Goal: Ask a question

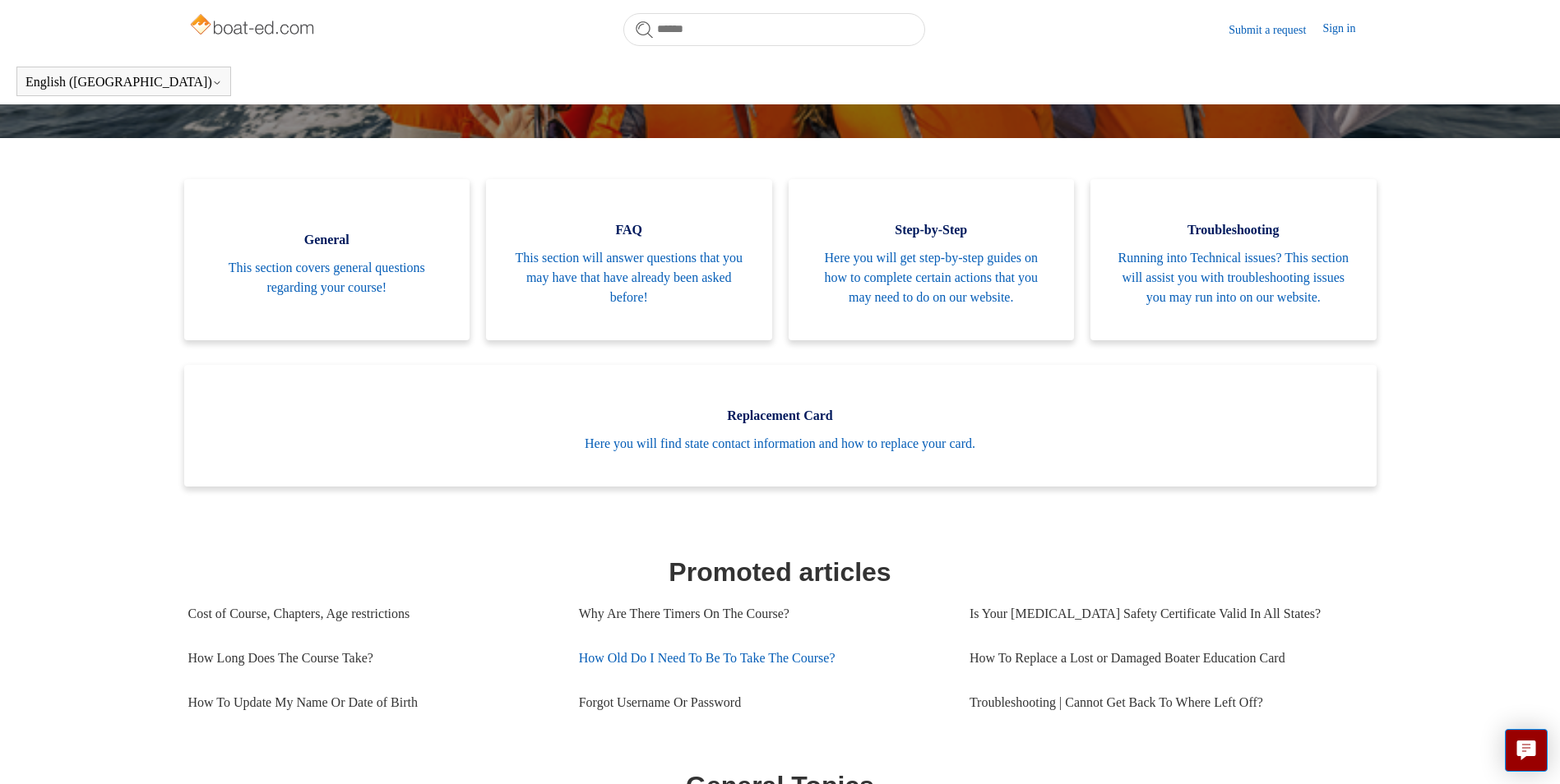
scroll to position [247, 0]
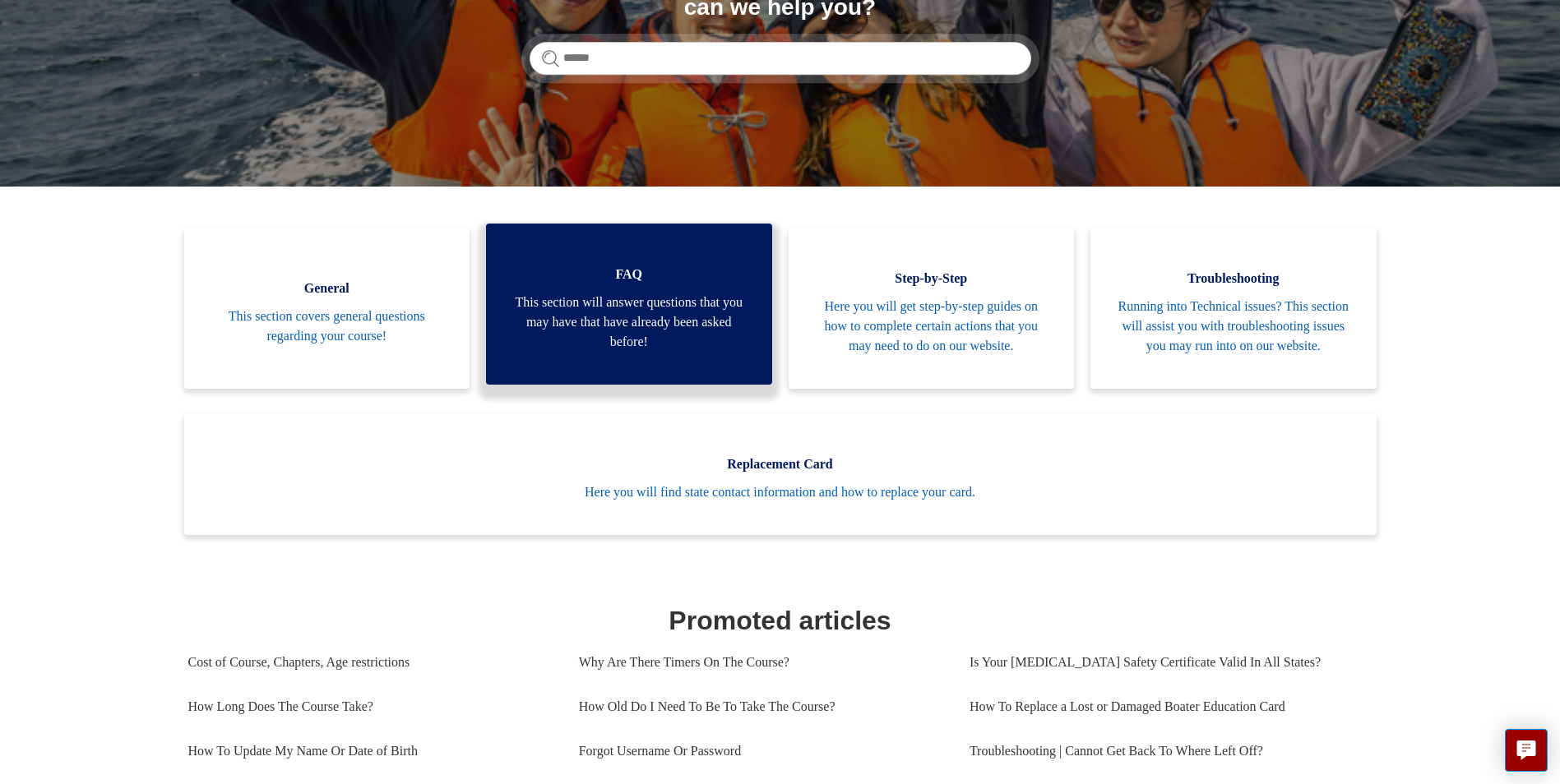
click at [615, 337] on span "This section will answer questions that you may have that have already been ask…" at bounding box center [629, 322] width 237 height 59
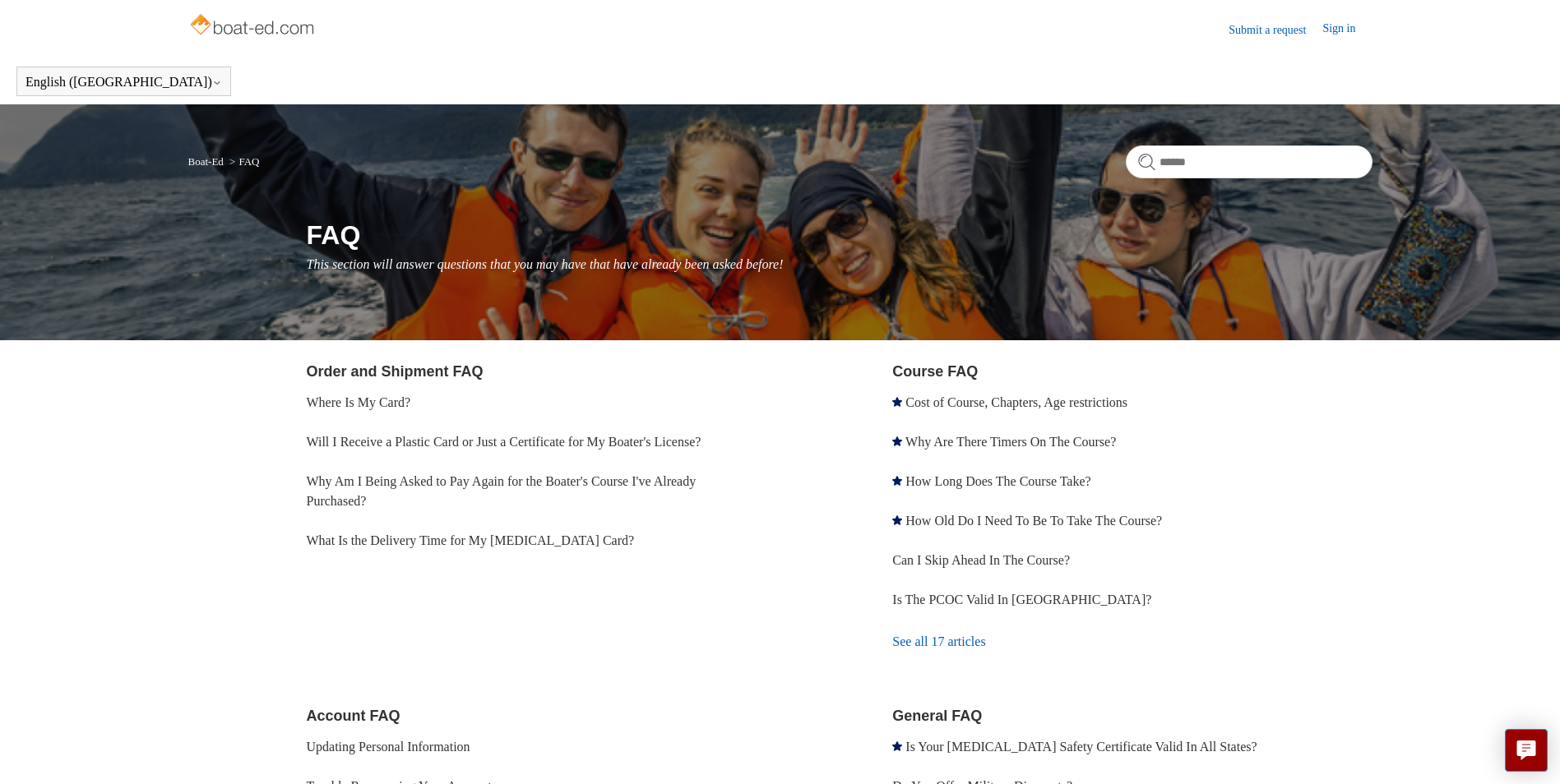
click at [1229, 29] on link "Submit a request" at bounding box center [1276, 29] width 94 height 17
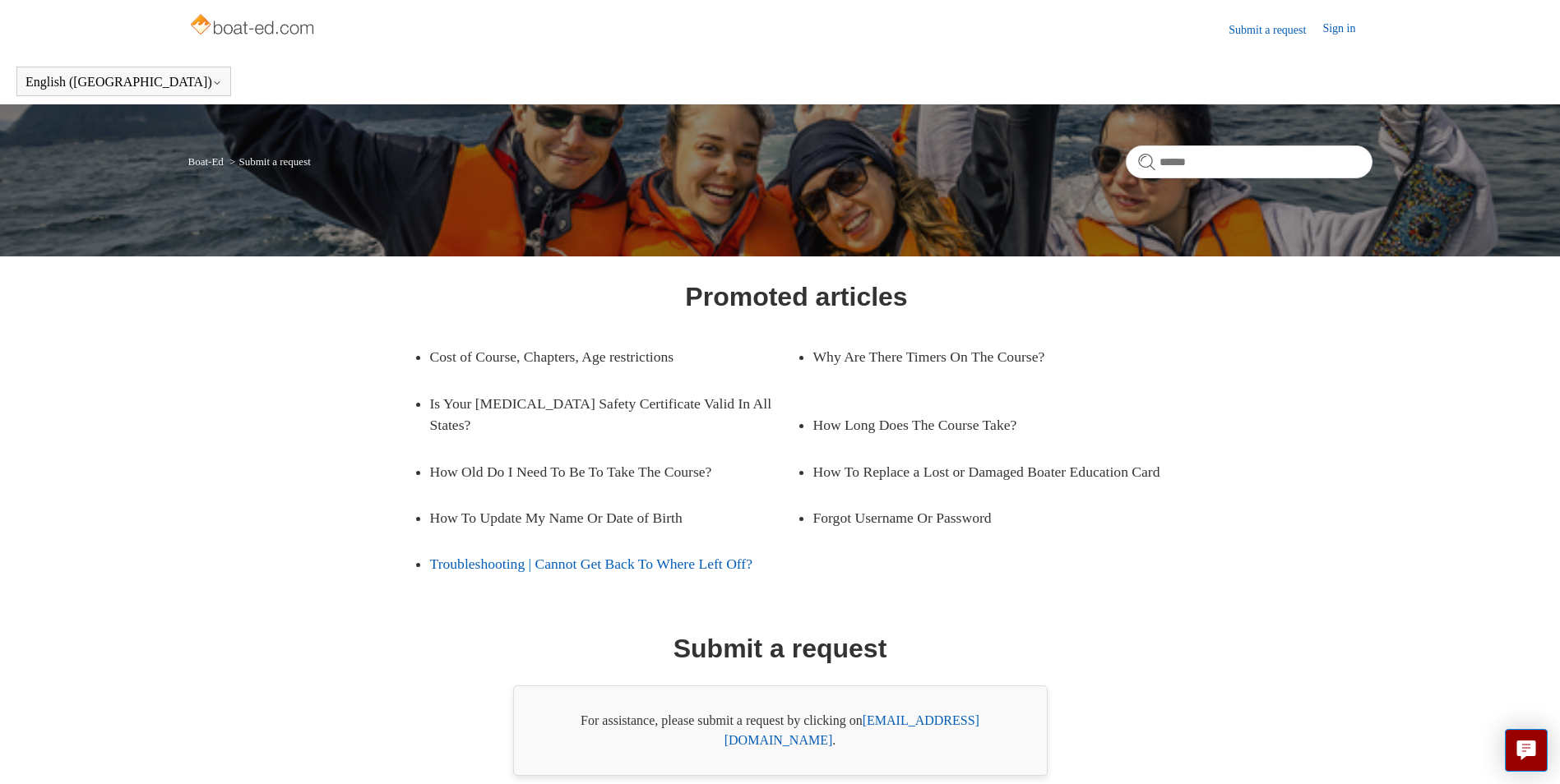
click at [504, 561] on link "Troubleshooting | Cannot Get Back To Where Left Off?" at bounding box center [613, 564] width 367 height 46
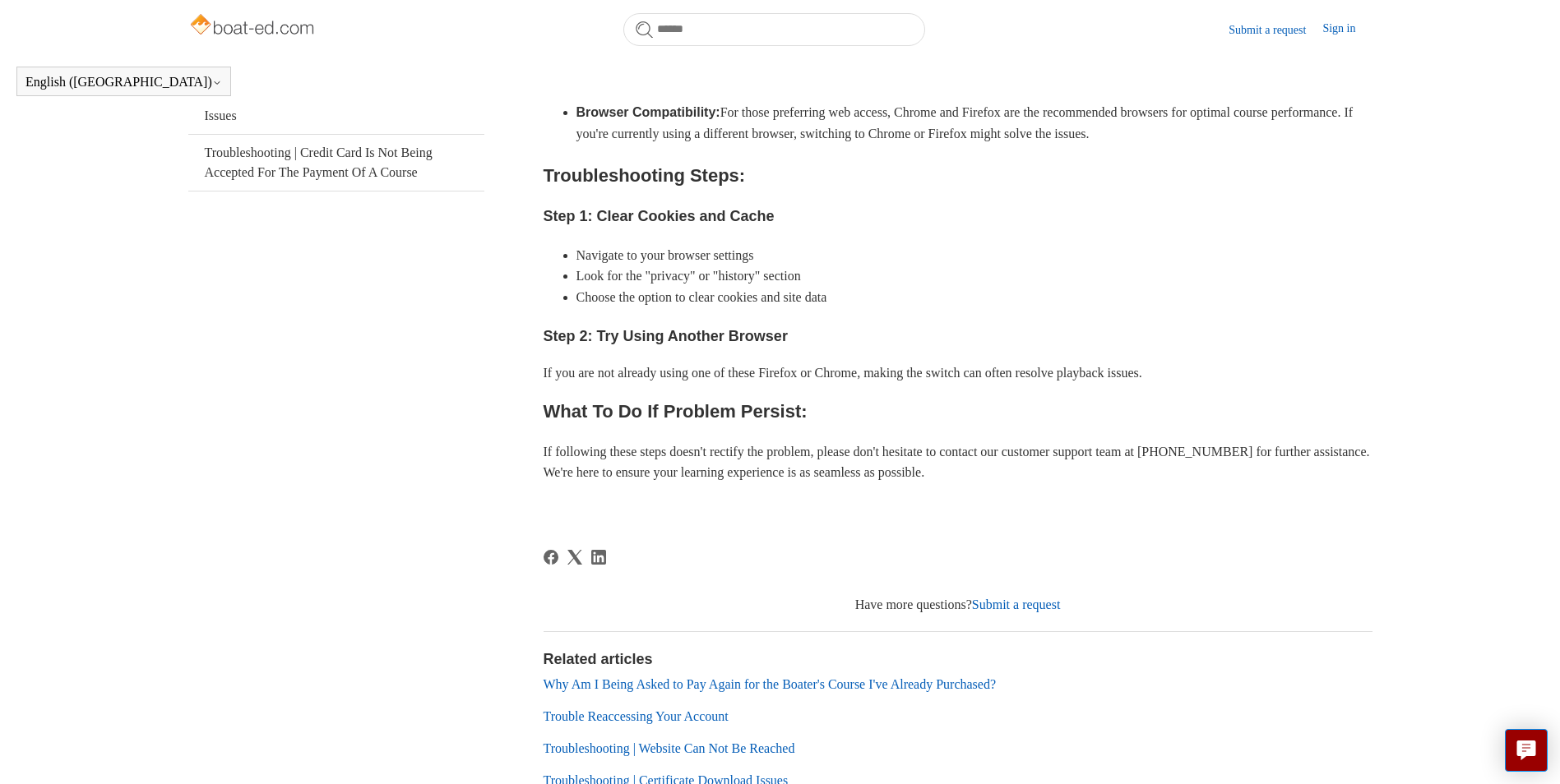
scroll to position [529, 0]
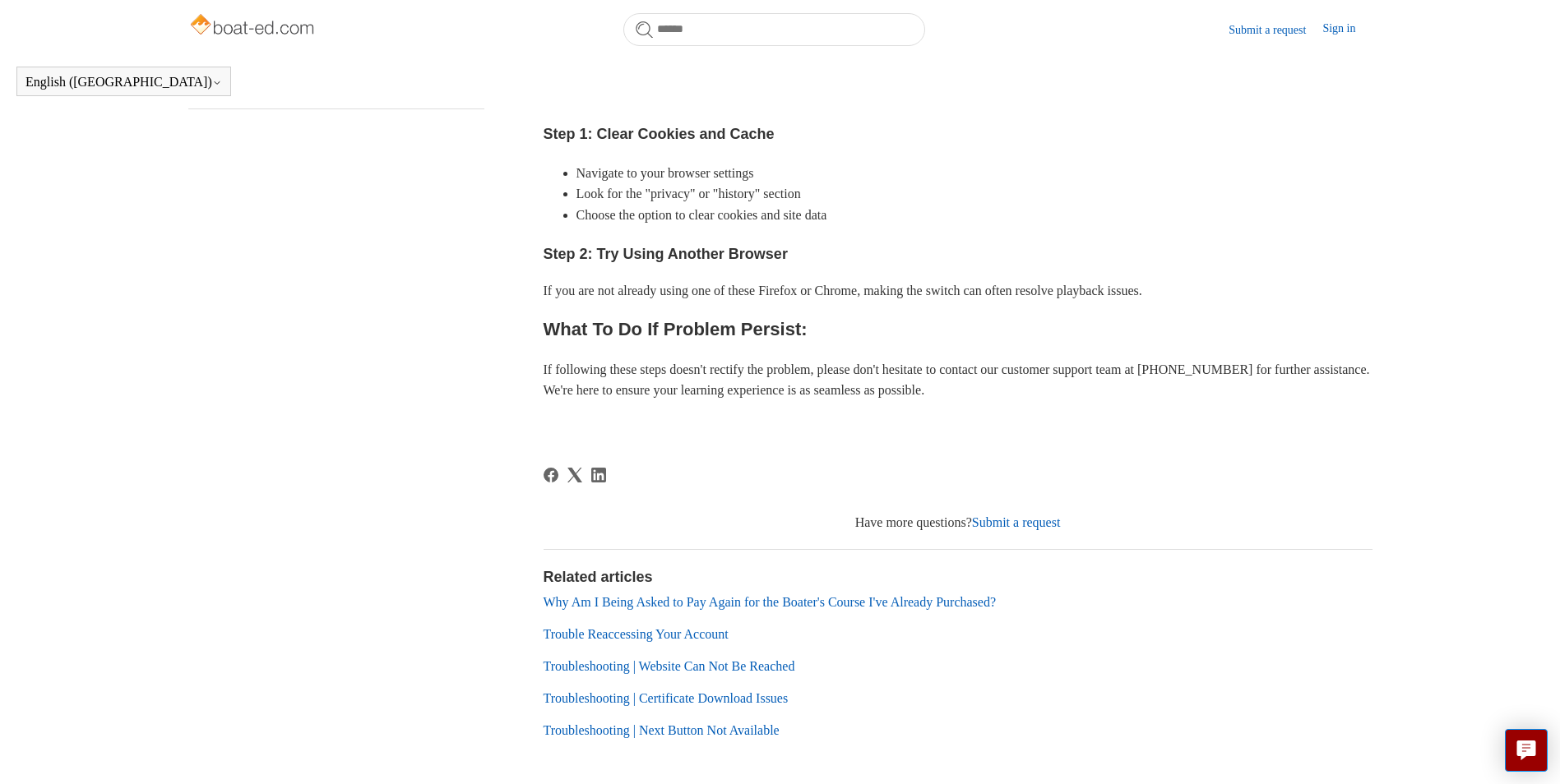
click at [1007, 529] on link "Submit a request" at bounding box center [1016, 522] width 89 height 14
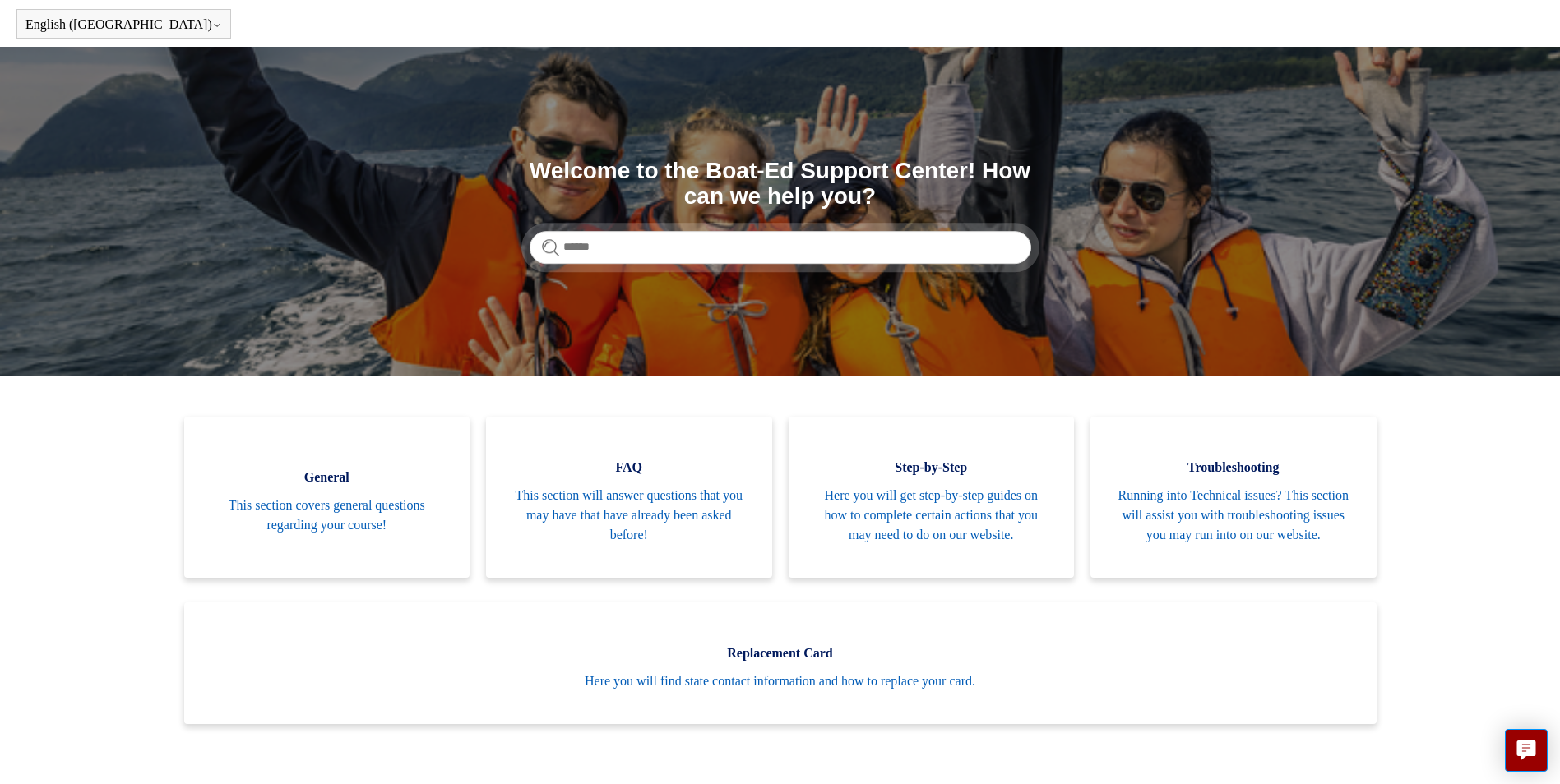
scroll to position [83, 0]
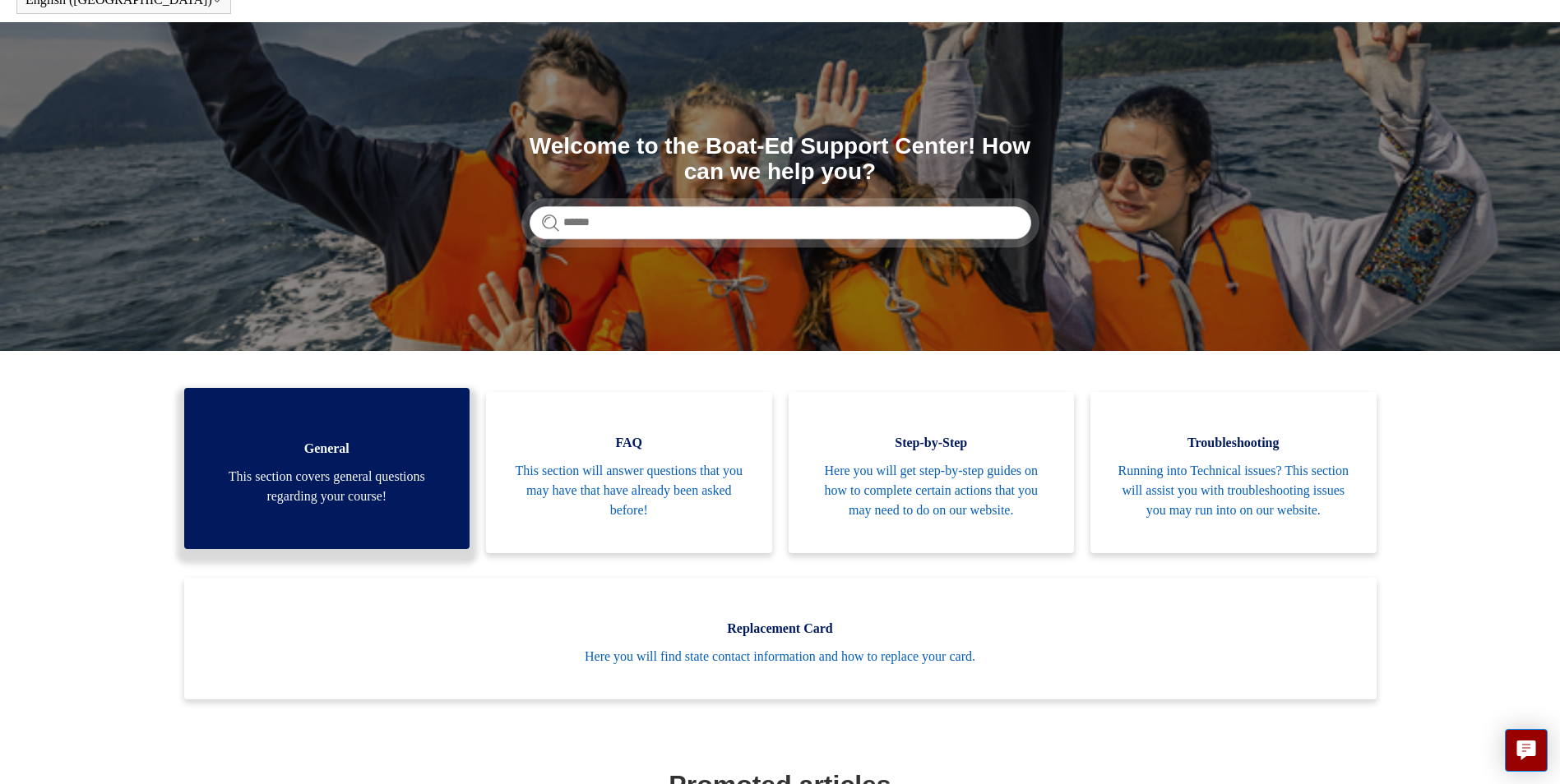
click at [332, 495] on span "This section covers general questions regarding your course!" at bounding box center [327, 487] width 237 height 39
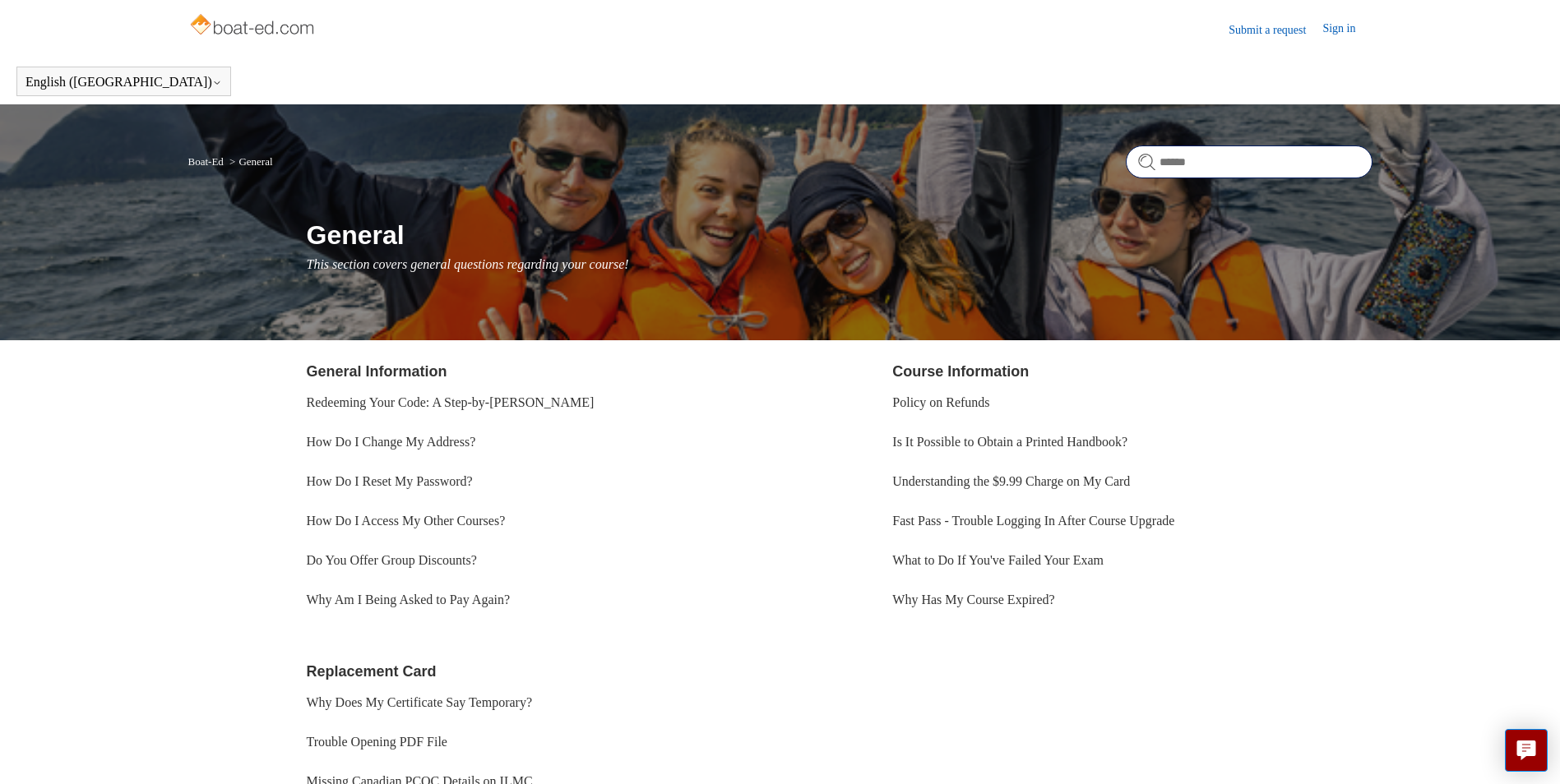
click at [1171, 158] on input "Search" at bounding box center [1249, 162] width 247 height 33
click at [1348, 24] on link "Sign in" at bounding box center [1348, 29] width 50 height 20
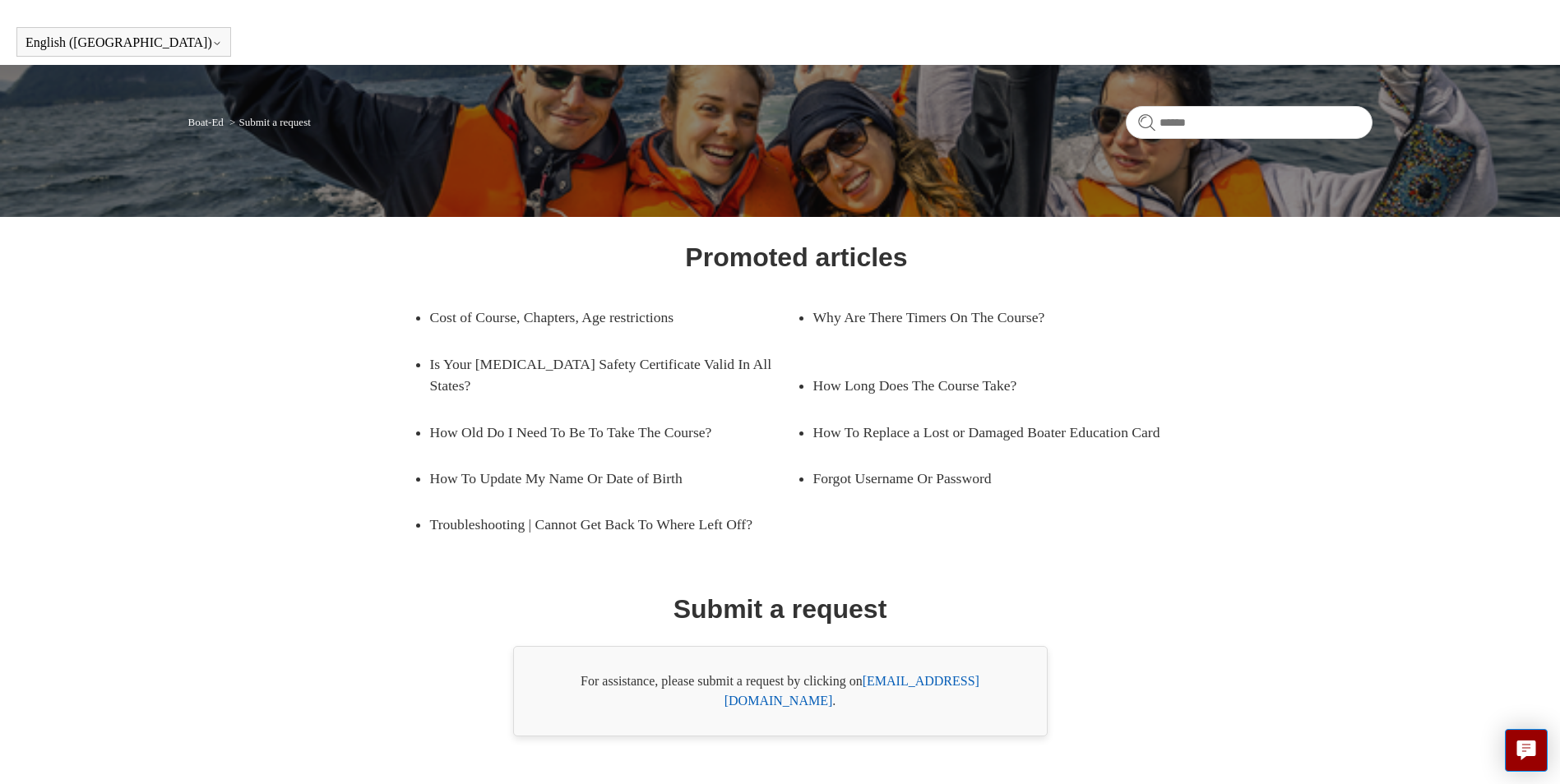
scroll to position [59, 0]
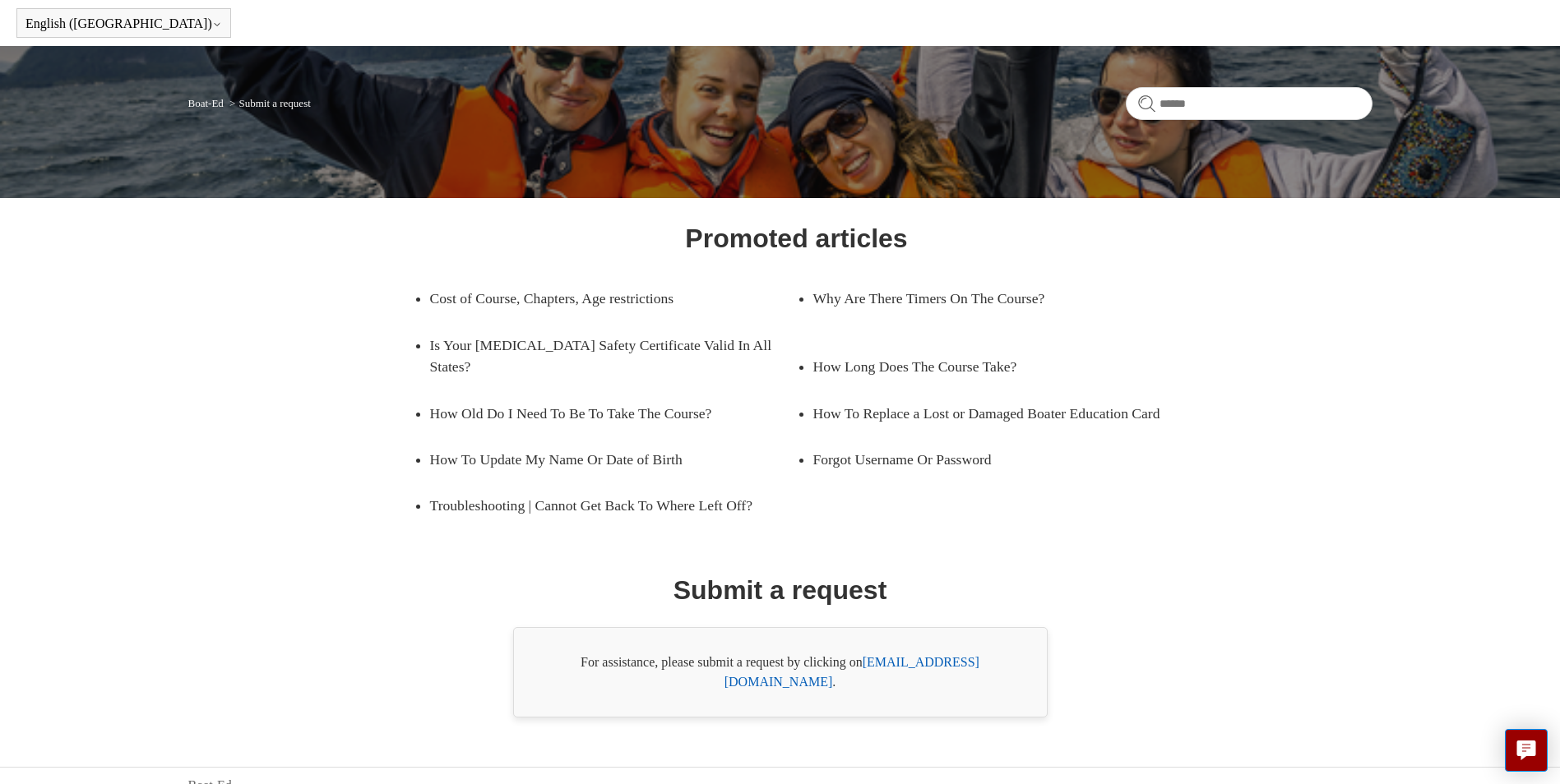
click at [922, 666] on link "[EMAIL_ADDRESS][DOMAIN_NAME]" at bounding box center [852, 672] width 255 height 34
